Goal: Task Accomplishment & Management: Manage account settings

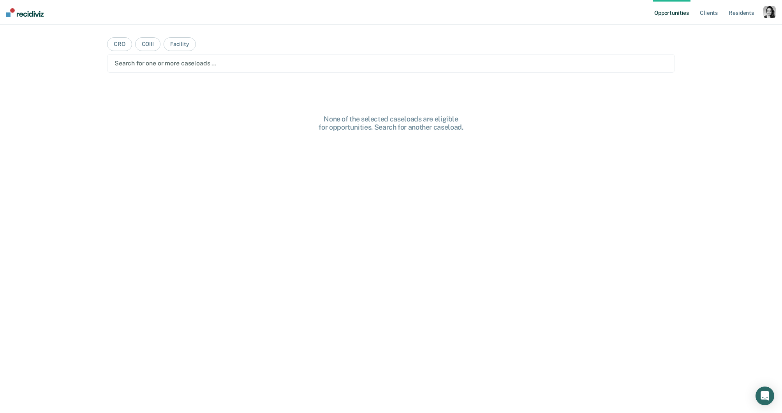
click at [765, 18] on div "button" at bounding box center [770, 12] width 12 height 12
click at [719, 35] on div "Profile How it works Log Out" at bounding box center [738, 41] width 75 height 38
click at [719, 32] on link "Profile" at bounding box center [738, 31] width 63 height 7
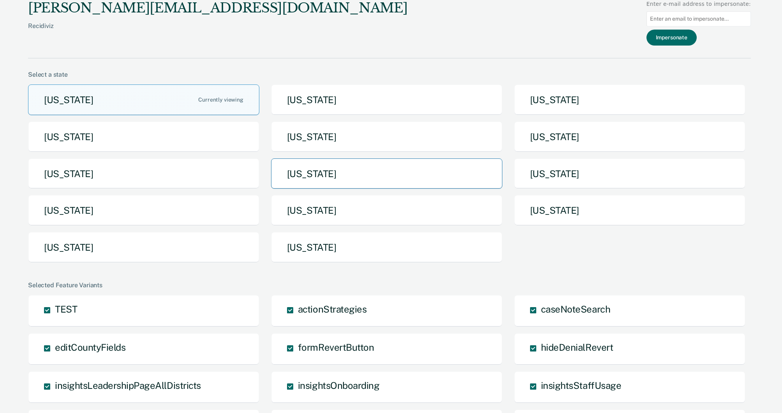
click at [322, 185] on button "[US_STATE]" at bounding box center [386, 174] width 231 height 31
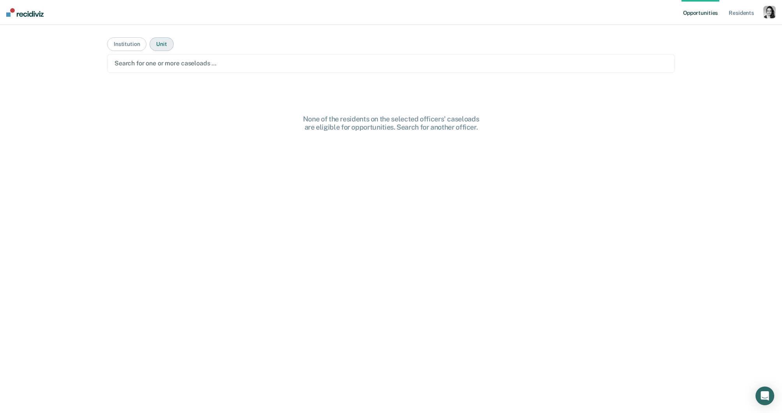
click at [160, 43] on button "Unit" at bounding box center [162, 44] width 24 height 14
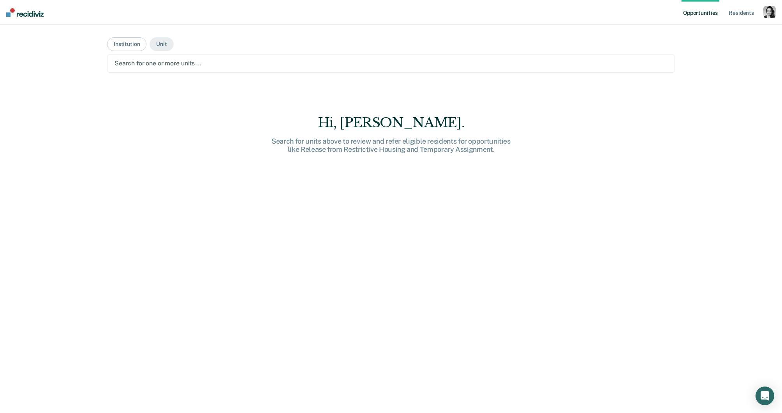
click at [162, 63] on div at bounding box center [391, 63] width 553 height 9
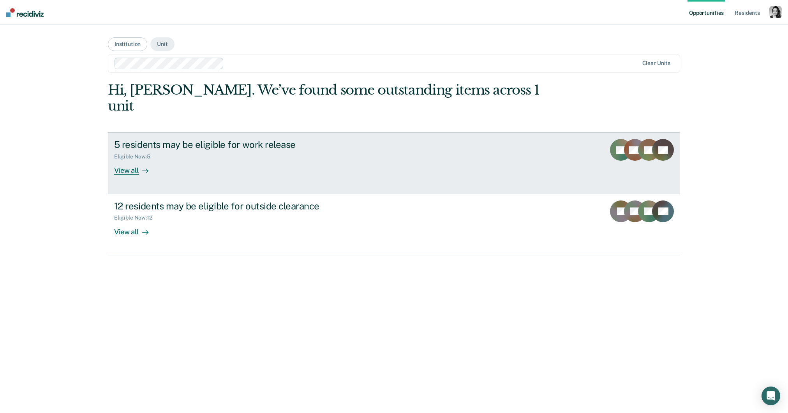
click at [210, 139] on div "5 residents may be eligible for work release" at bounding box center [250, 144] width 273 height 11
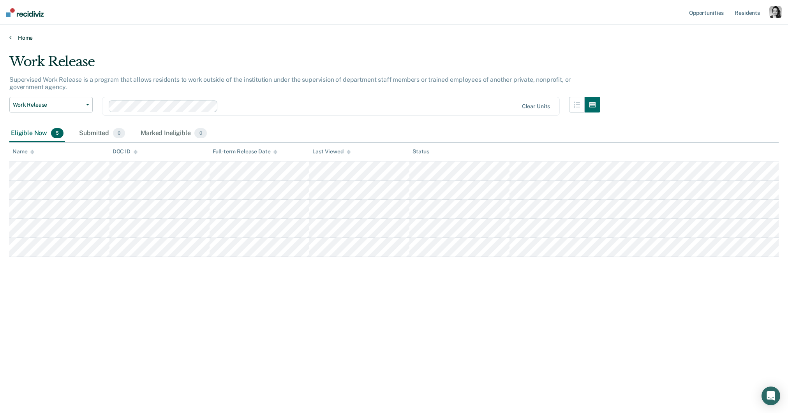
click at [30, 38] on link "Home" at bounding box center [393, 37] width 769 height 7
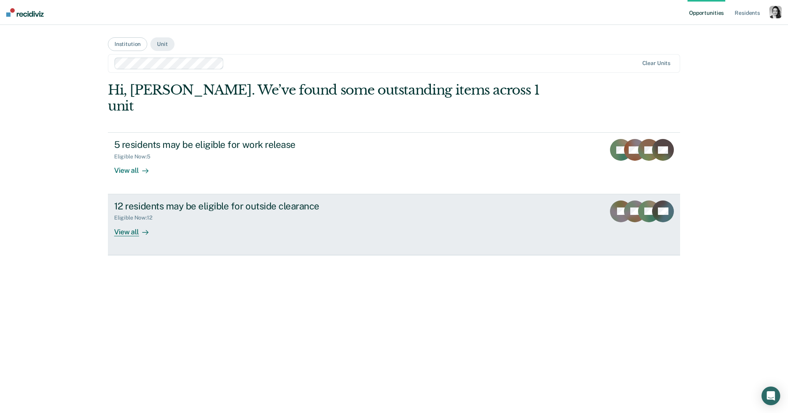
click at [127, 221] on div "View all" at bounding box center [136, 228] width 44 height 15
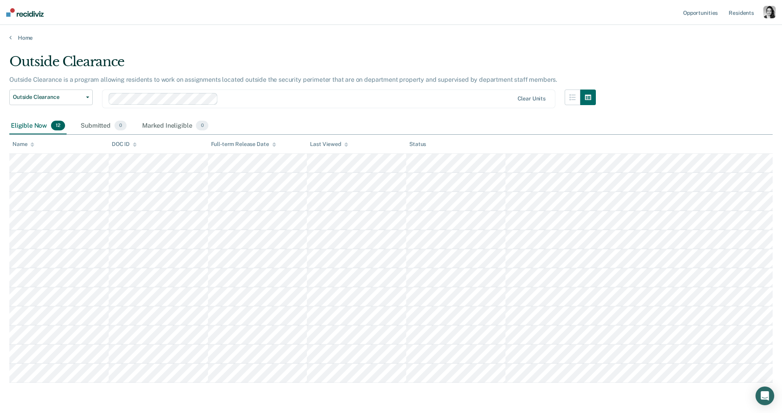
click at [32, 142] on icon at bounding box center [32, 144] width 4 height 5
click at [23, 144] on div "Name" at bounding box center [23, 144] width 22 height 7
click at [26, 39] on link "Home" at bounding box center [391, 37] width 764 height 7
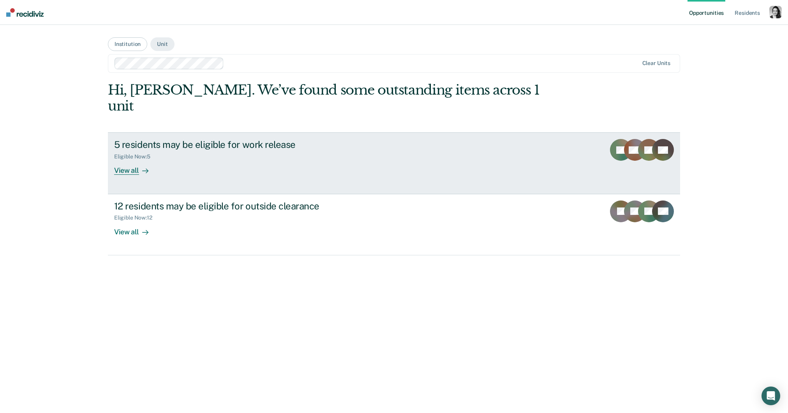
click at [170, 147] on div "5 residents may be eligible for work release Eligible Now : 5 View all" at bounding box center [260, 157] width 292 height 36
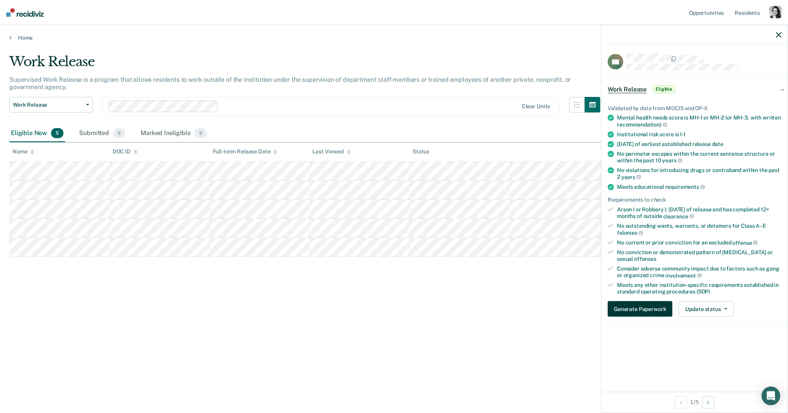
click at [647, 308] on button "Generate Paperwork" at bounding box center [640, 310] width 65 height 16
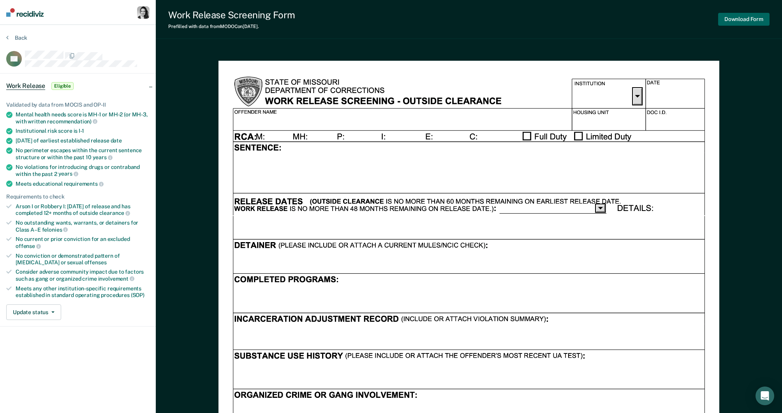
click at [744, 16] on button "Download Form" at bounding box center [743, 19] width 51 height 13
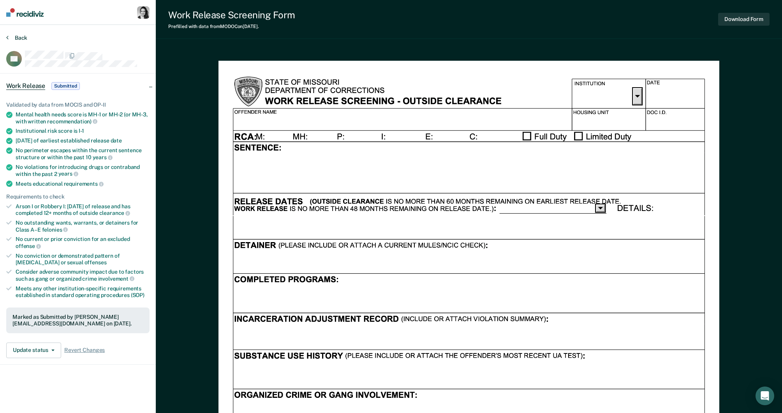
click at [15, 40] on button "Back" at bounding box center [16, 37] width 21 height 7
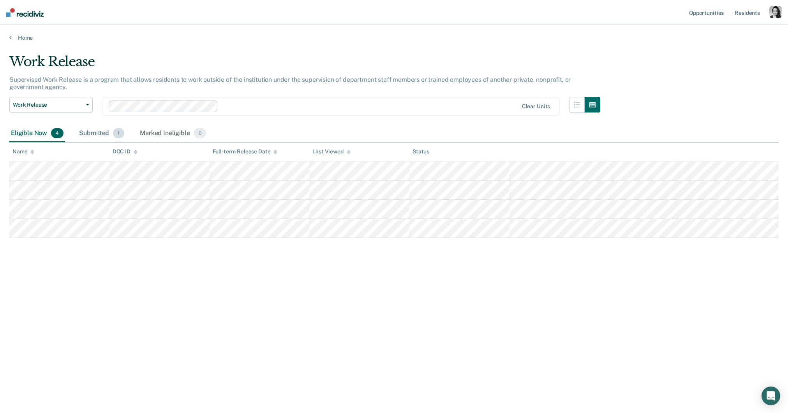
click at [113, 127] on div "Submitted 1" at bounding box center [102, 133] width 48 height 17
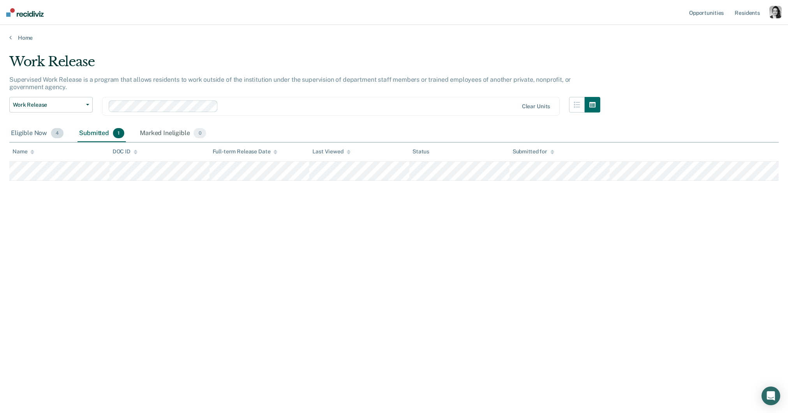
click at [50, 129] on div "Eligible Now 4" at bounding box center [37, 133] width 56 height 17
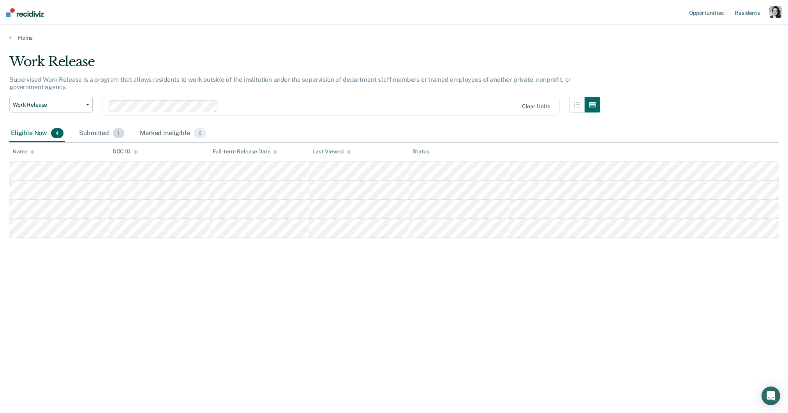
click at [91, 128] on div "Submitted 1" at bounding box center [102, 133] width 48 height 17
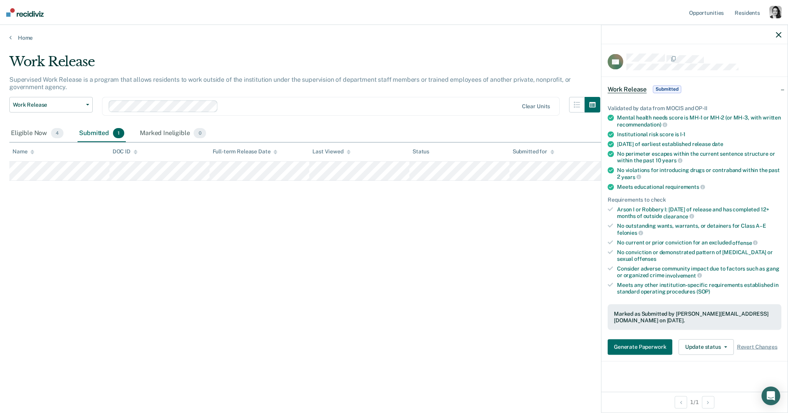
click at [717, 356] on div "CE Work Release Submitted Validated by data from MOCIS and OP-II Mental health …" at bounding box center [694, 217] width 186 height 347
click at [713, 344] on button "Update status" at bounding box center [706, 347] width 55 height 16
click at [708, 317] on div "Marked as Submitted by [PERSON_NAME][EMAIL_ADDRESS][DOMAIN_NAME] on [DATE]." at bounding box center [695, 318] width 174 height 26
click at [46, 140] on div "Eligible Now 4" at bounding box center [37, 133] width 56 height 17
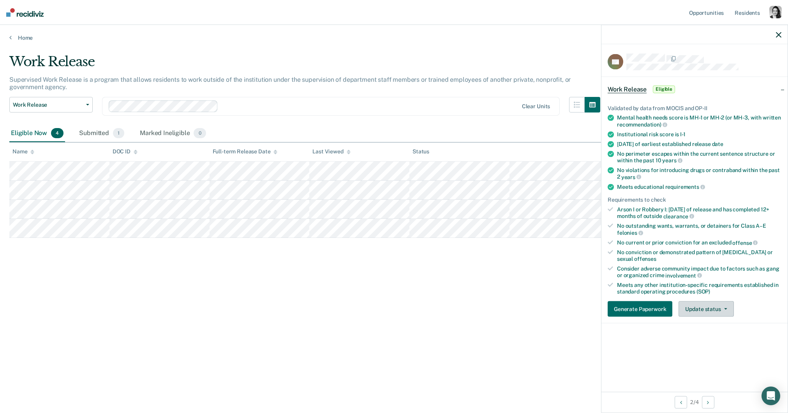
click at [713, 304] on button "Update status" at bounding box center [706, 310] width 55 height 16
click at [529, 249] on div "Work Release Supervised Work Release is a program that allows residents to work…" at bounding box center [393, 204] width 769 height 301
click at [773, 37] on div at bounding box center [694, 34] width 186 height 19
click at [776, 37] on icon "button" at bounding box center [778, 34] width 5 height 5
